Goal: Transaction & Acquisition: Subscribe to service/newsletter

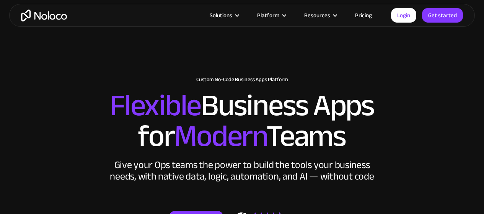
scroll to position [122, 0]
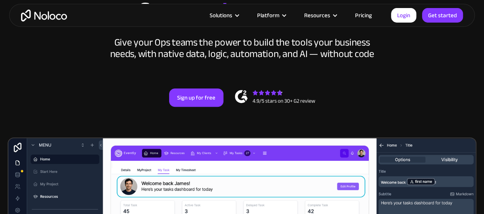
click at [177, 102] on link "Sign up for free" at bounding box center [196, 97] width 54 height 18
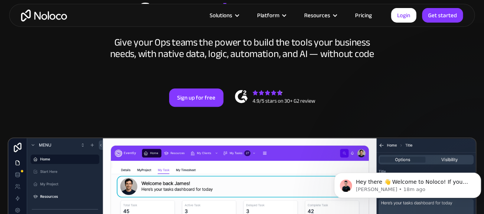
scroll to position [0, 0]
